Goal: Check status: Check status

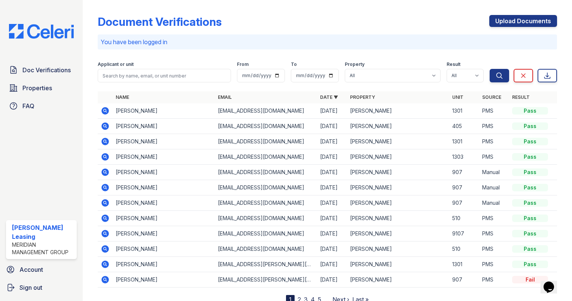
click at [106, 124] on icon at bounding box center [104, 125] width 7 height 7
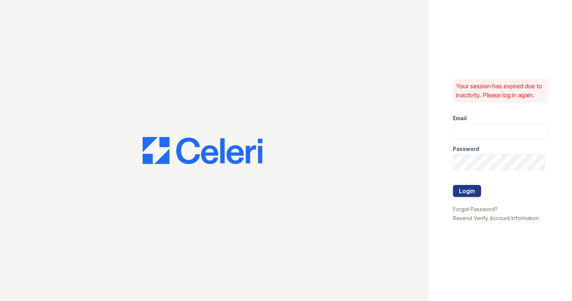
click at [482, 124] on div "Email" at bounding box center [500, 116] width 95 height 15
click at [482, 139] on input "email" at bounding box center [500, 132] width 95 height 16
type input "ashberry@mmgmgt.com"
click at [437, 132] on div "Your session has expired due to inactivity. Please log in again. Email ashberry…" at bounding box center [500, 150] width 143 height 301
drag, startPoint x: 460, startPoint y: 200, endPoint x: 491, endPoint y: 206, distance: 31.7
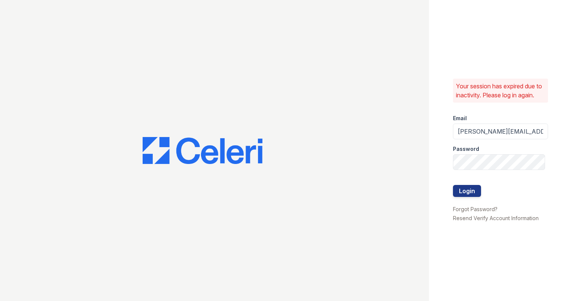
click at [491, 204] on div at bounding box center [500, 200] width 95 height 7
click at [474, 196] on button "Login" at bounding box center [467, 191] width 28 height 12
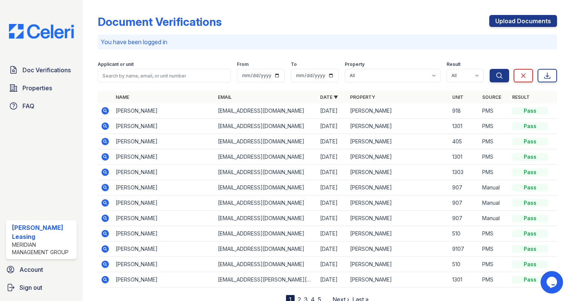
click at [105, 140] on icon at bounding box center [105, 141] width 2 height 2
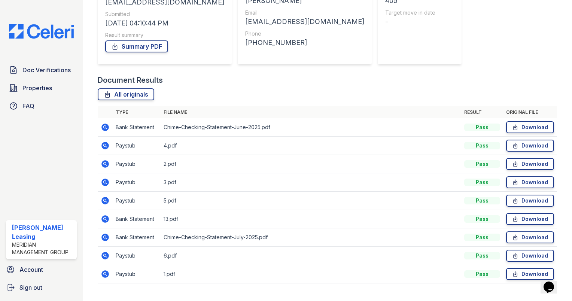
scroll to position [124, 0]
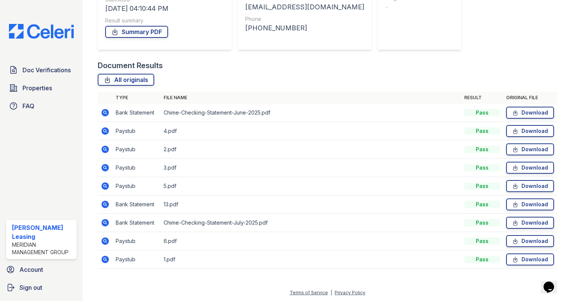
click at [106, 129] on icon at bounding box center [104, 130] width 7 height 7
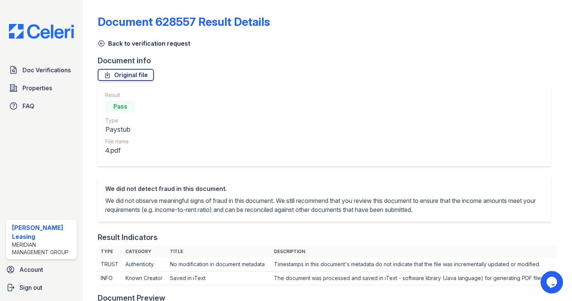
click at [98, 42] on icon at bounding box center [101, 43] width 7 height 7
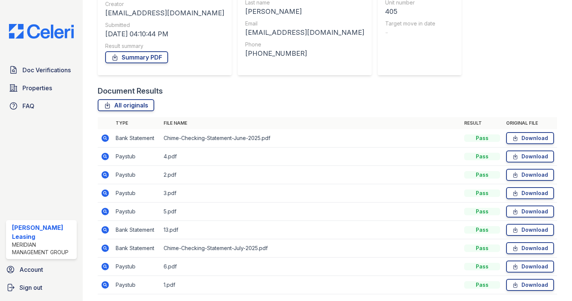
scroll to position [124, 0]
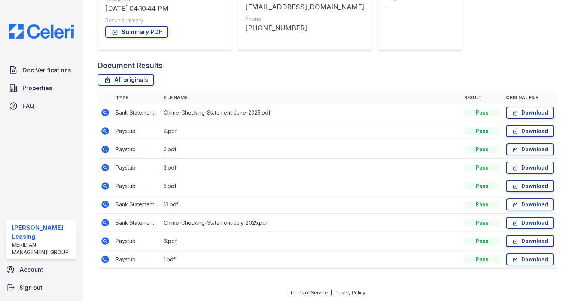
click at [104, 149] on icon at bounding box center [105, 149] width 2 height 2
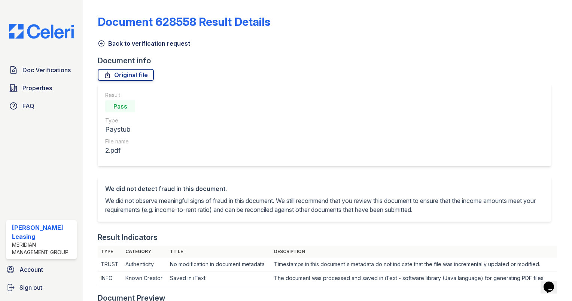
click at [101, 44] on icon at bounding box center [101, 43] width 7 height 7
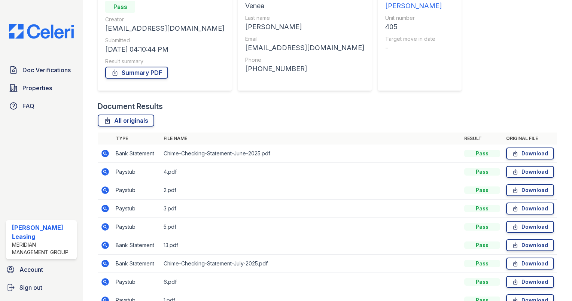
scroll to position [87, 0]
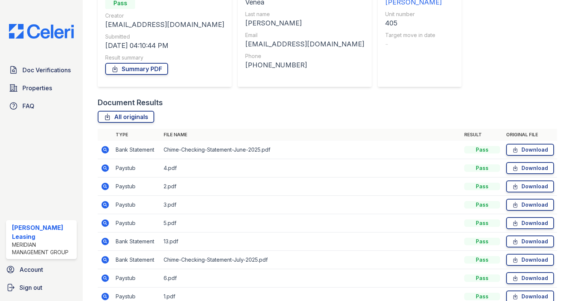
click at [104, 204] on icon at bounding box center [105, 204] width 9 height 9
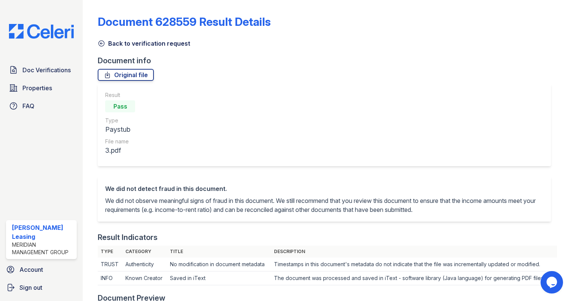
click at [100, 45] on icon at bounding box center [101, 43] width 7 height 7
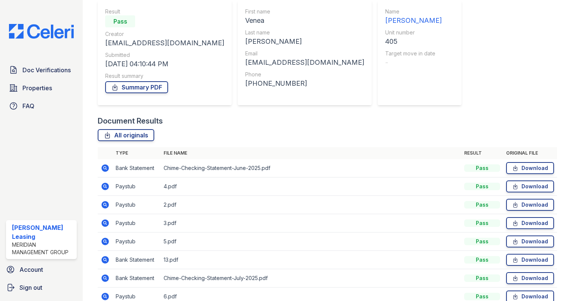
scroll to position [124, 0]
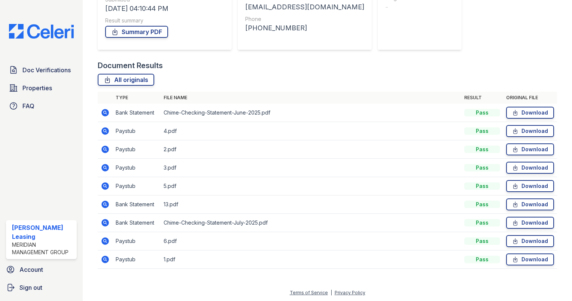
click at [105, 185] on icon at bounding box center [105, 186] width 2 height 2
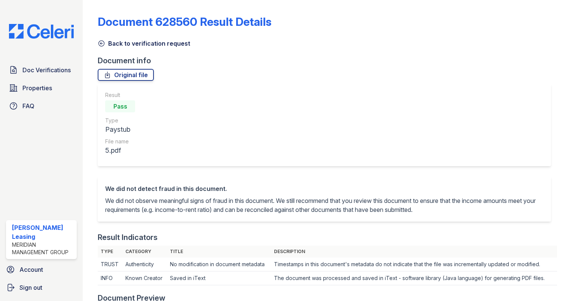
click at [356, 199] on p "We did not observe meaningful signs of fraud in this document. We still recomme…" at bounding box center [324, 205] width 439 height 18
click at [101, 42] on icon at bounding box center [101, 43] width 7 height 7
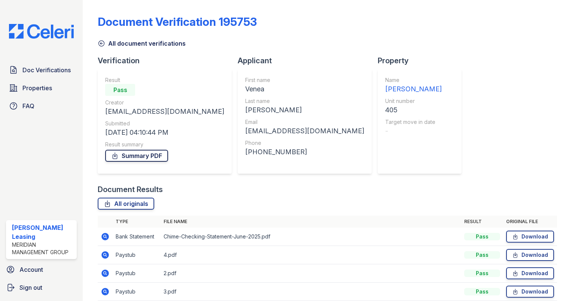
click at [158, 156] on link "Summary PDF" at bounding box center [136, 156] width 63 height 12
click at [102, 42] on icon at bounding box center [101, 43] width 7 height 7
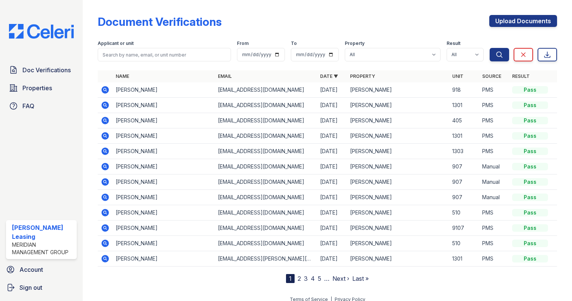
click at [105, 88] on icon at bounding box center [105, 89] width 2 height 2
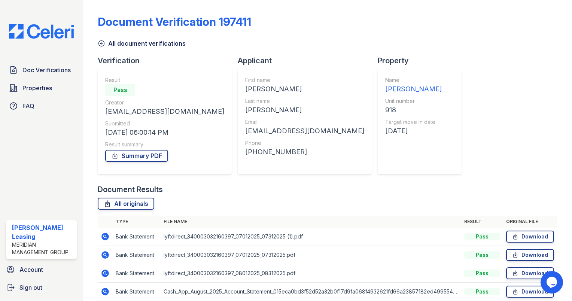
scroll to position [142, 0]
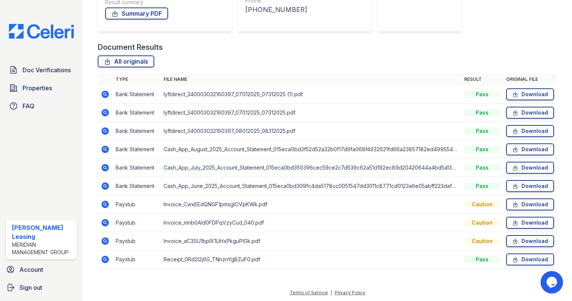
click at [106, 94] on icon at bounding box center [105, 94] width 9 height 9
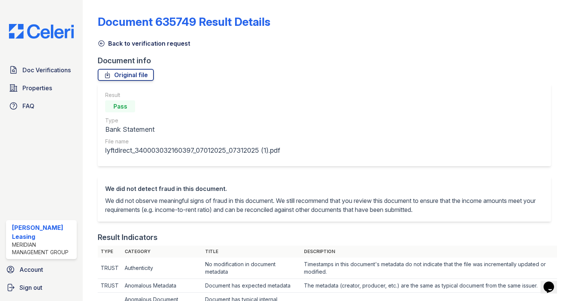
click at [101, 43] on icon at bounding box center [102, 44] width 6 height 6
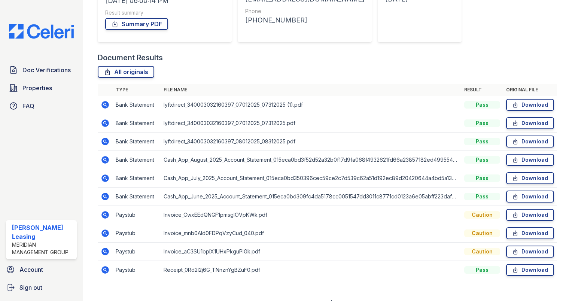
scroll to position [142, 0]
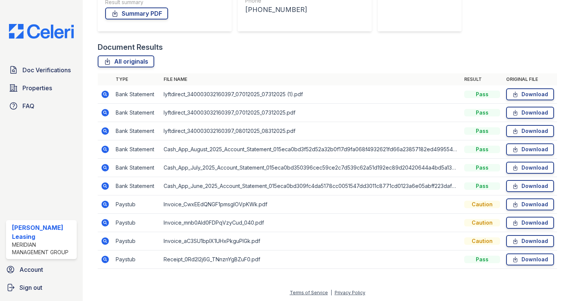
click at [104, 112] on icon at bounding box center [105, 112] width 2 height 2
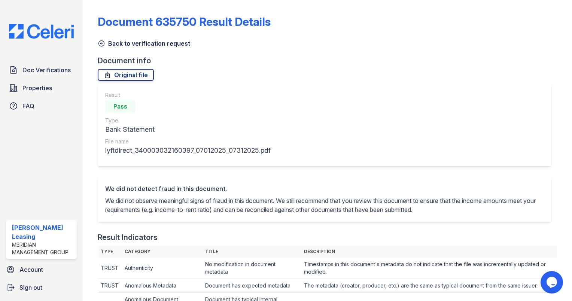
click at [102, 41] on icon at bounding box center [101, 43] width 7 height 7
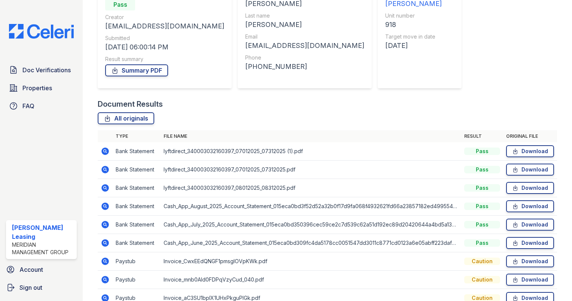
scroll to position [100, 0]
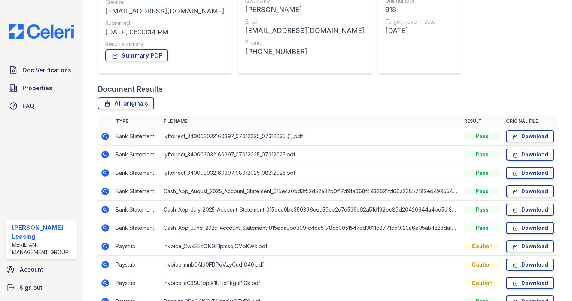
click at [102, 172] on icon at bounding box center [104, 172] width 7 height 7
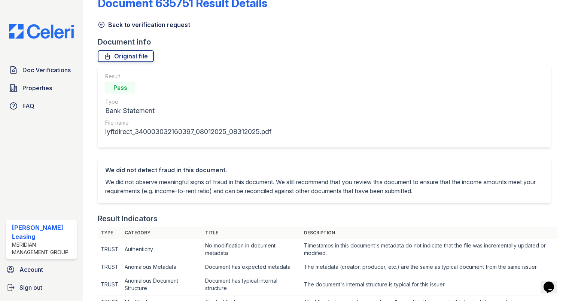
scroll to position [10, 0]
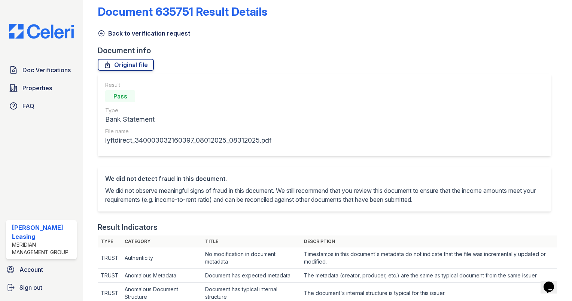
click at [101, 33] on icon at bounding box center [102, 34] width 6 height 6
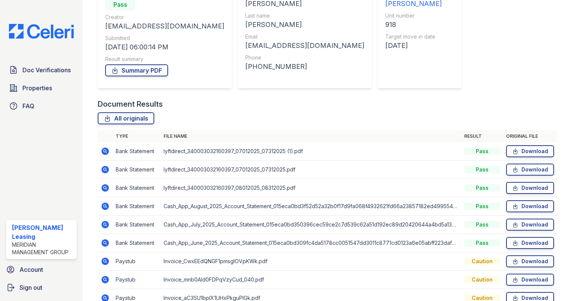
scroll to position [94, 0]
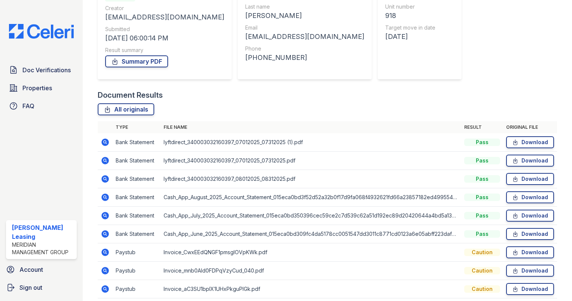
click at [103, 179] on icon at bounding box center [104, 178] width 7 height 7
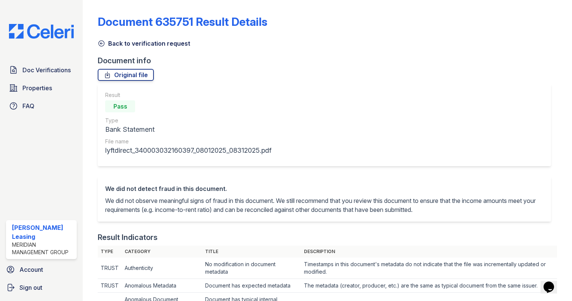
click at [103, 44] on icon at bounding box center [101, 43] width 7 height 7
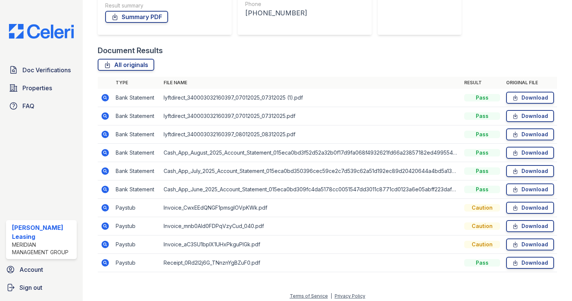
scroll to position [142, 0]
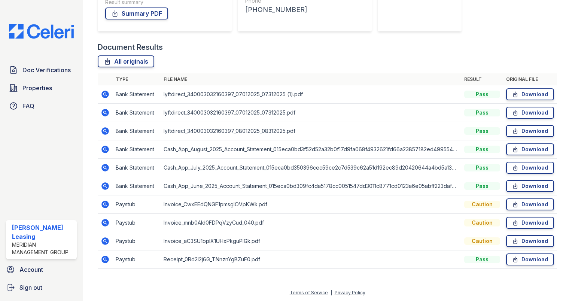
click at [104, 150] on icon at bounding box center [105, 149] width 9 height 9
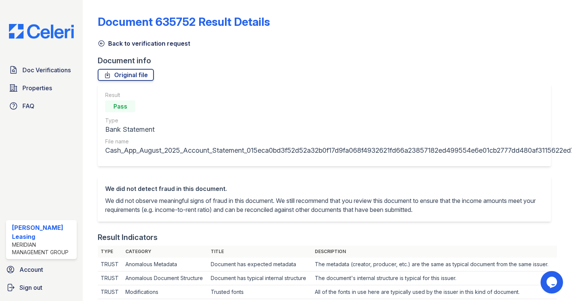
click at [101, 45] on icon at bounding box center [101, 43] width 7 height 7
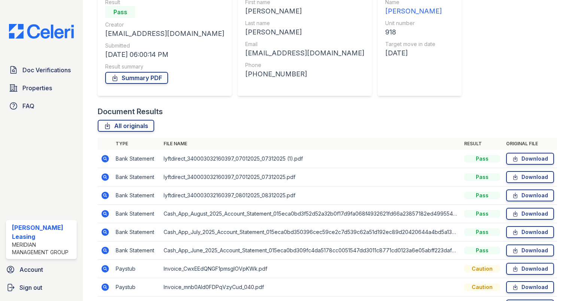
scroll to position [79, 0]
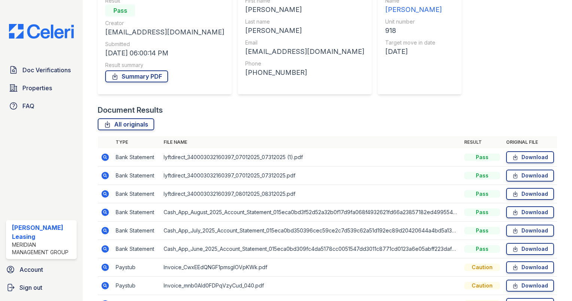
click at [105, 228] on icon at bounding box center [104, 230] width 7 height 7
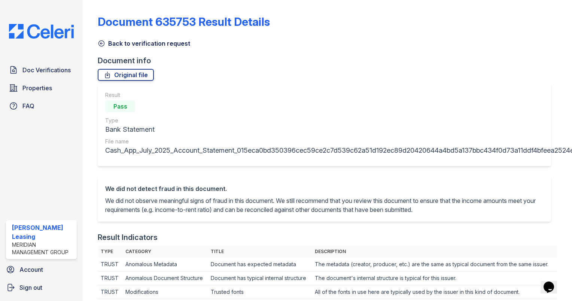
click at [101, 42] on icon at bounding box center [101, 43] width 7 height 7
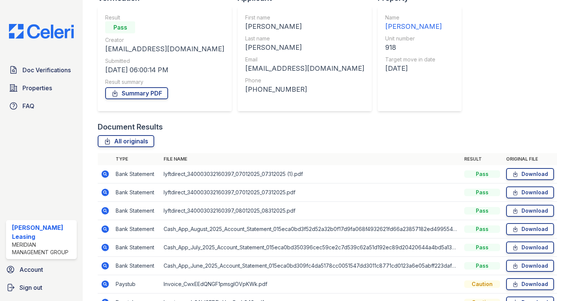
scroll to position [69, 0]
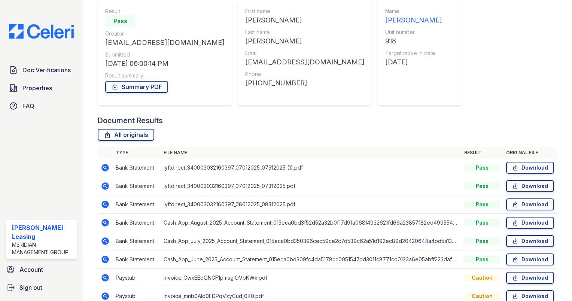
click at [105, 258] on icon at bounding box center [105, 259] width 2 height 2
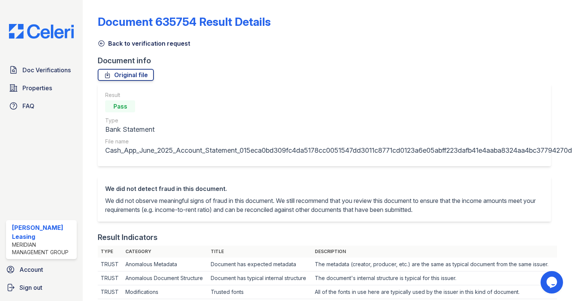
click at [101, 43] on icon at bounding box center [101, 43] width 7 height 7
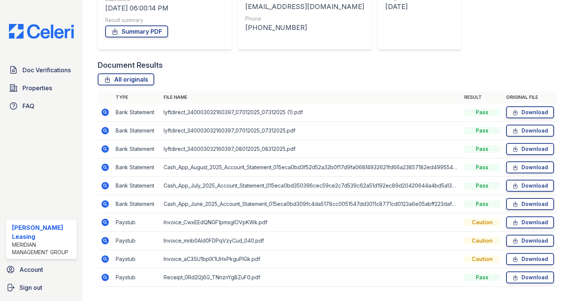
scroll to position [142, 0]
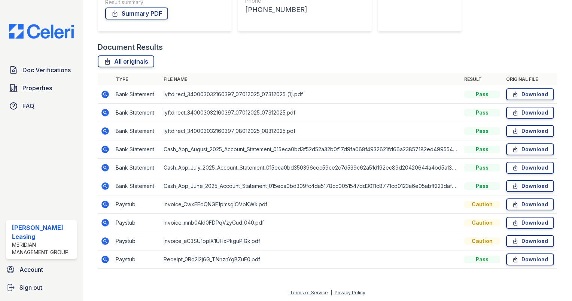
click at [103, 259] on icon at bounding box center [104, 259] width 7 height 7
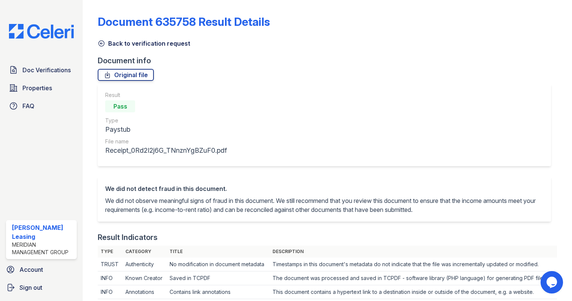
click at [103, 42] on icon at bounding box center [101, 43] width 7 height 7
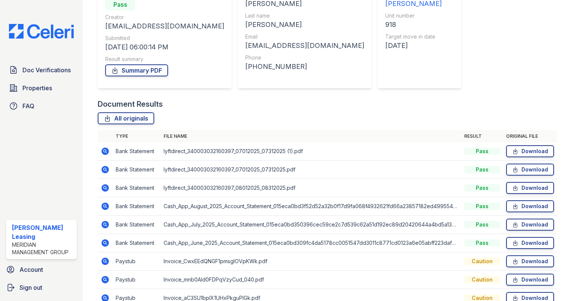
scroll to position [87, 0]
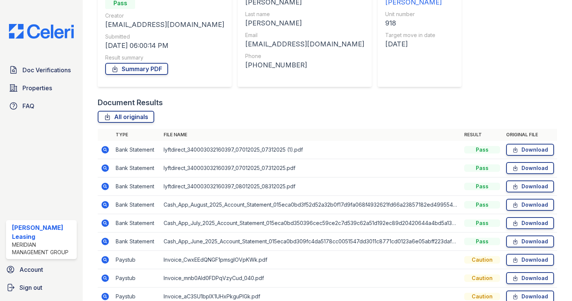
click at [106, 149] on icon at bounding box center [105, 149] width 2 height 2
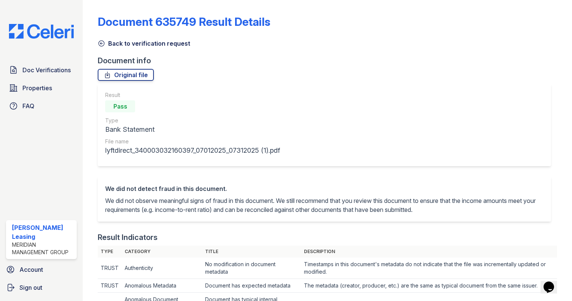
click at [100, 43] on icon at bounding box center [102, 44] width 6 height 6
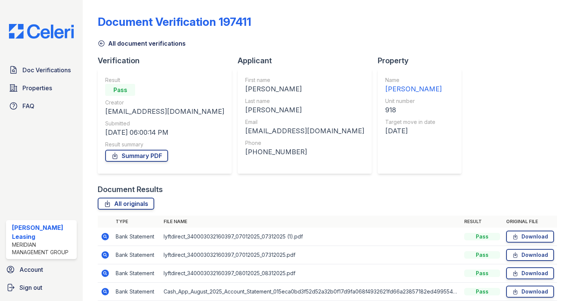
click at [245, 154] on div "[PHONE_NUMBER]" at bounding box center [304, 152] width 119 height 10
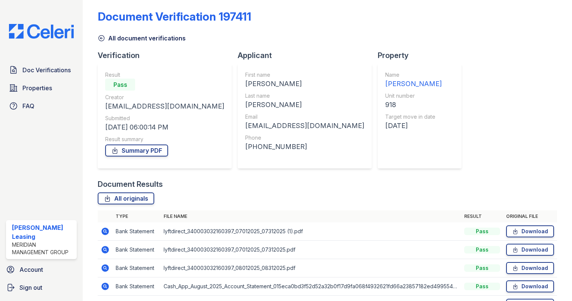
scroll to position [4, 0]
click at [140, 148] on link "Summary PDF" at bounding box center [136, 151] width 63 height 12
click at [101, 38] on icon at bounding box center [102, 39] width 6 height 6
